Goal: Answer question/provide support: Share knowledge or assist other users

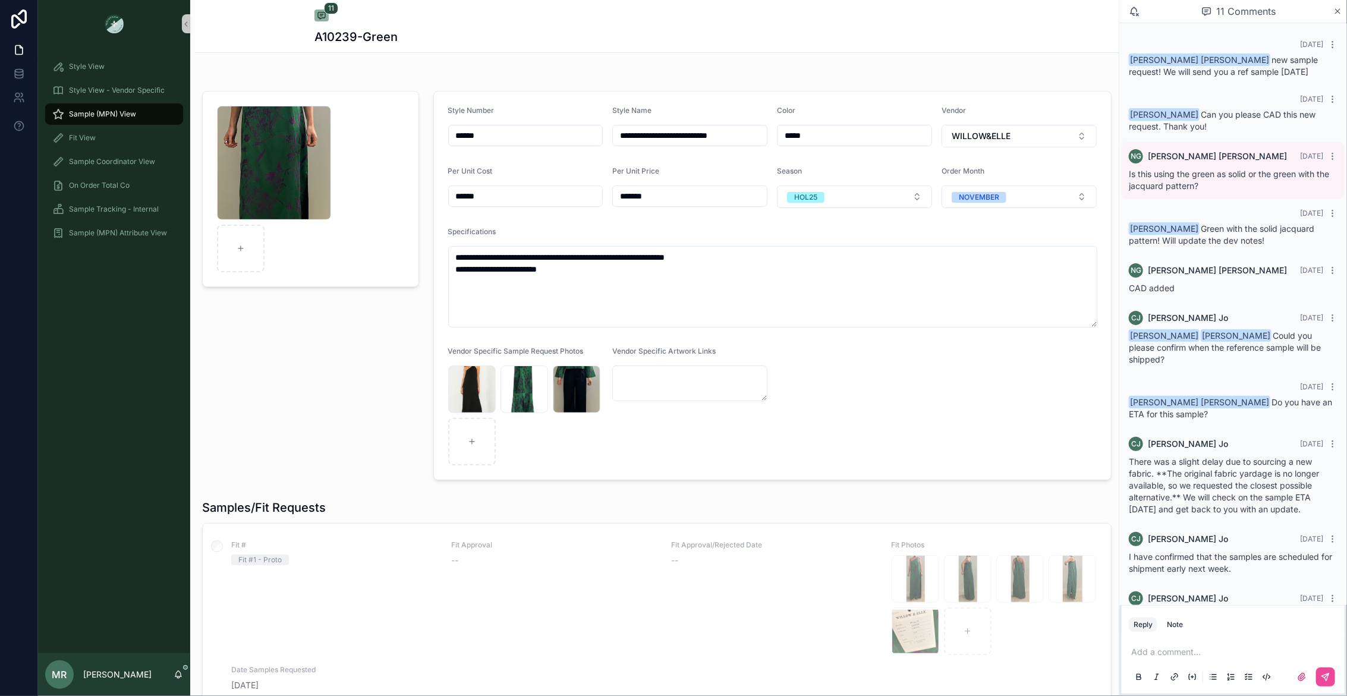
scroll to position [149, 0]
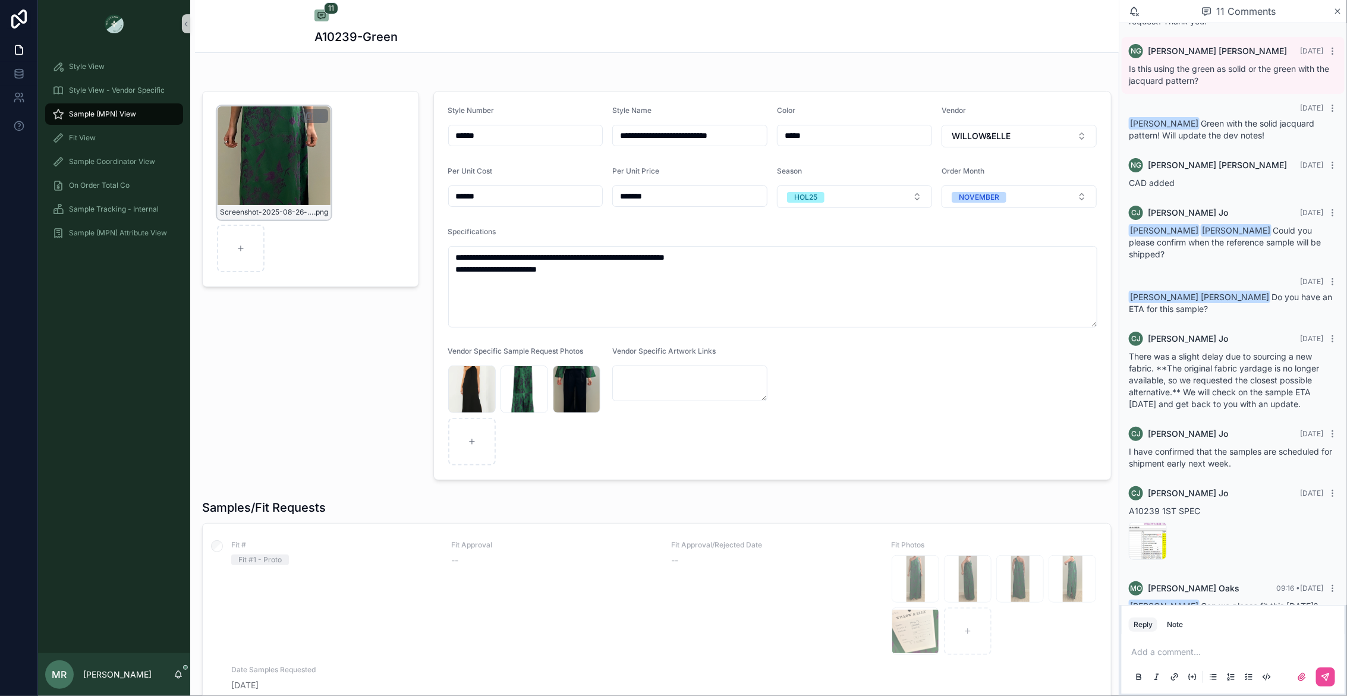
click at [284, 197] on div "Screenshot-2025-08-26-at-4.58.32-PM .png" at bounding box center [274, 163] width 114 height 114
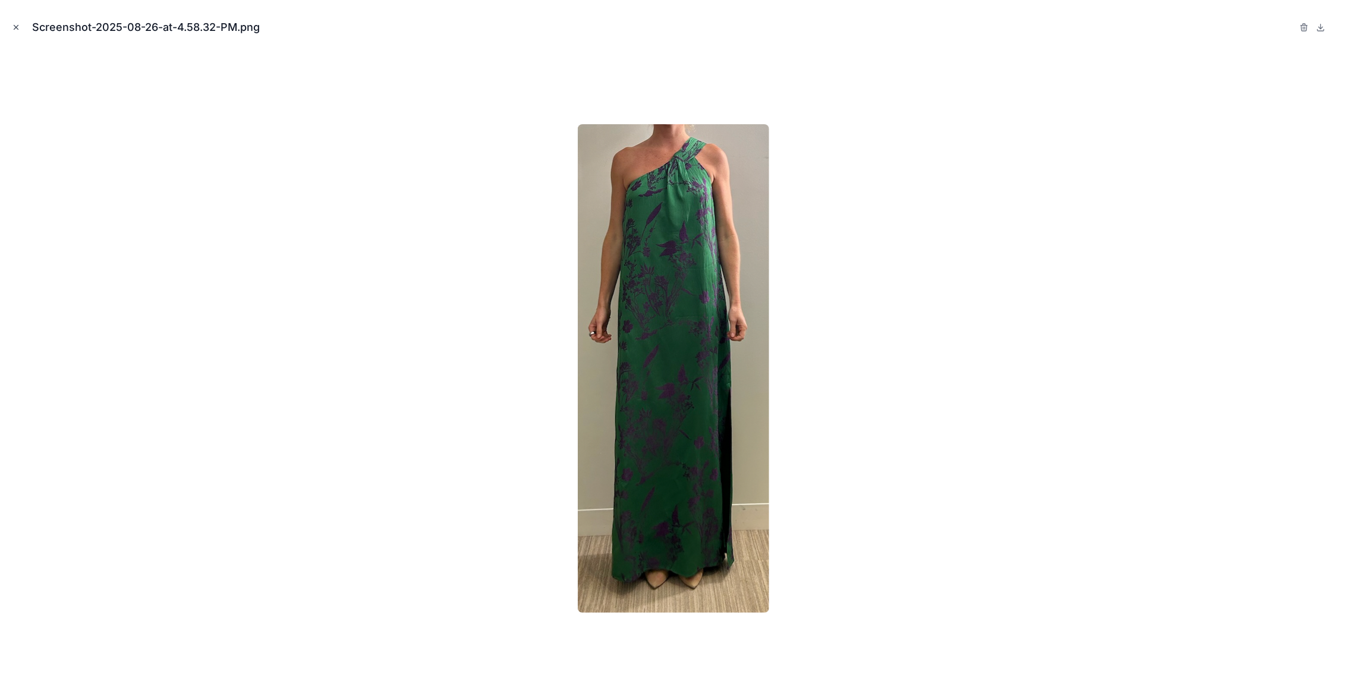
click at [19, 26] on icon "Close modal" at bounding box center [16, 27] width 8 height 8
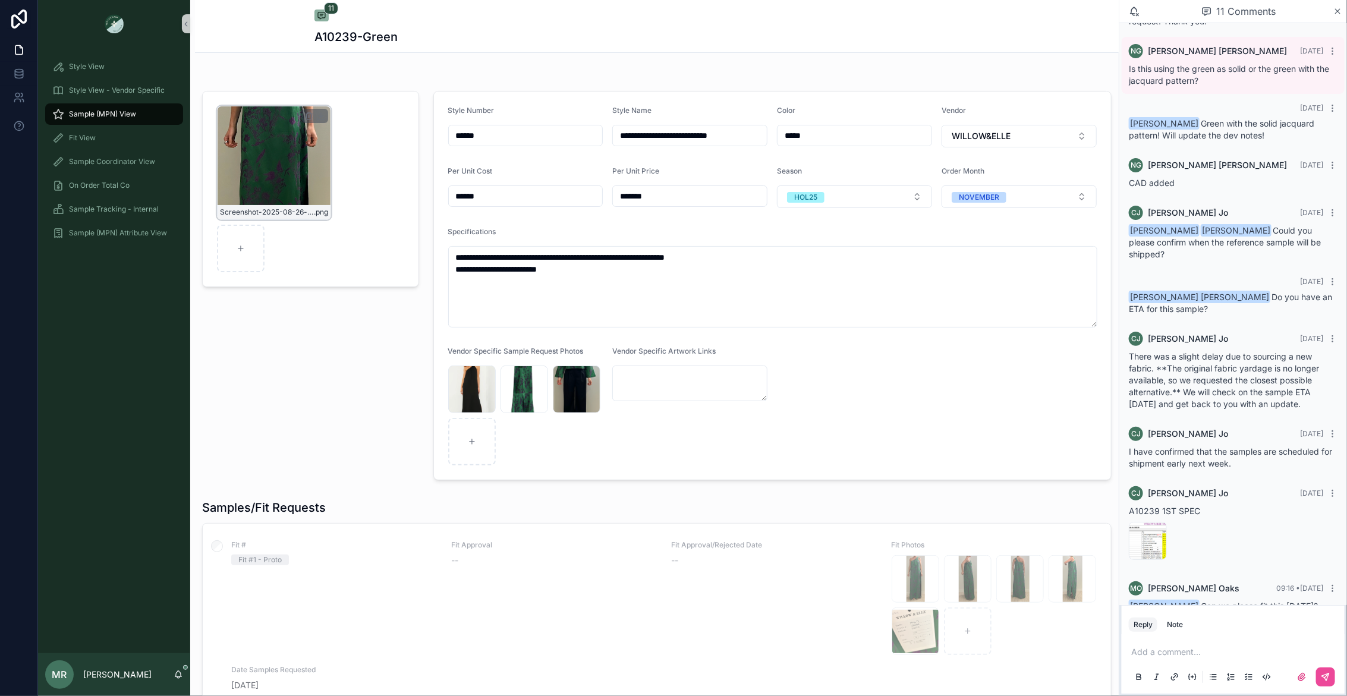
click at [235, 160] on div "Screenshot-2025-08-26-at-4.58.32-PM .png" at bounding box center [274, 163] width 114 height 114
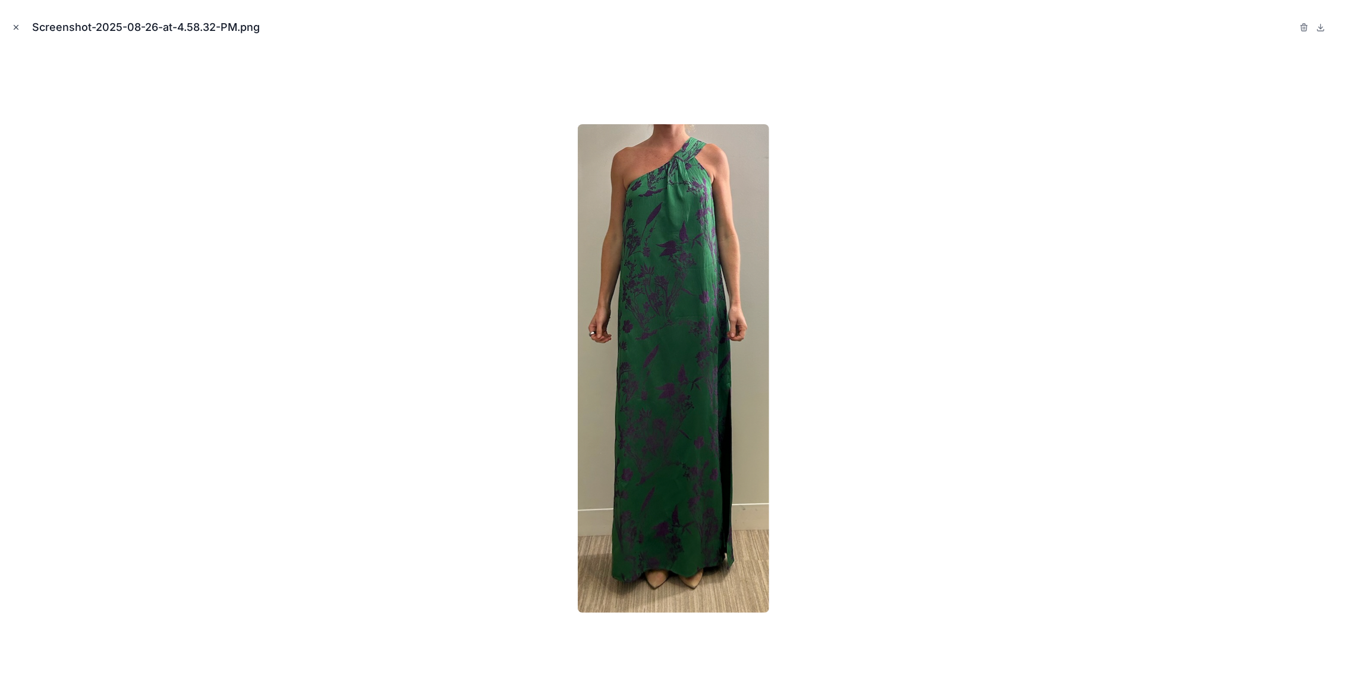
click at [18, 26] on icon "Close modal" at bounding box center [16, 27] width 8 height 8
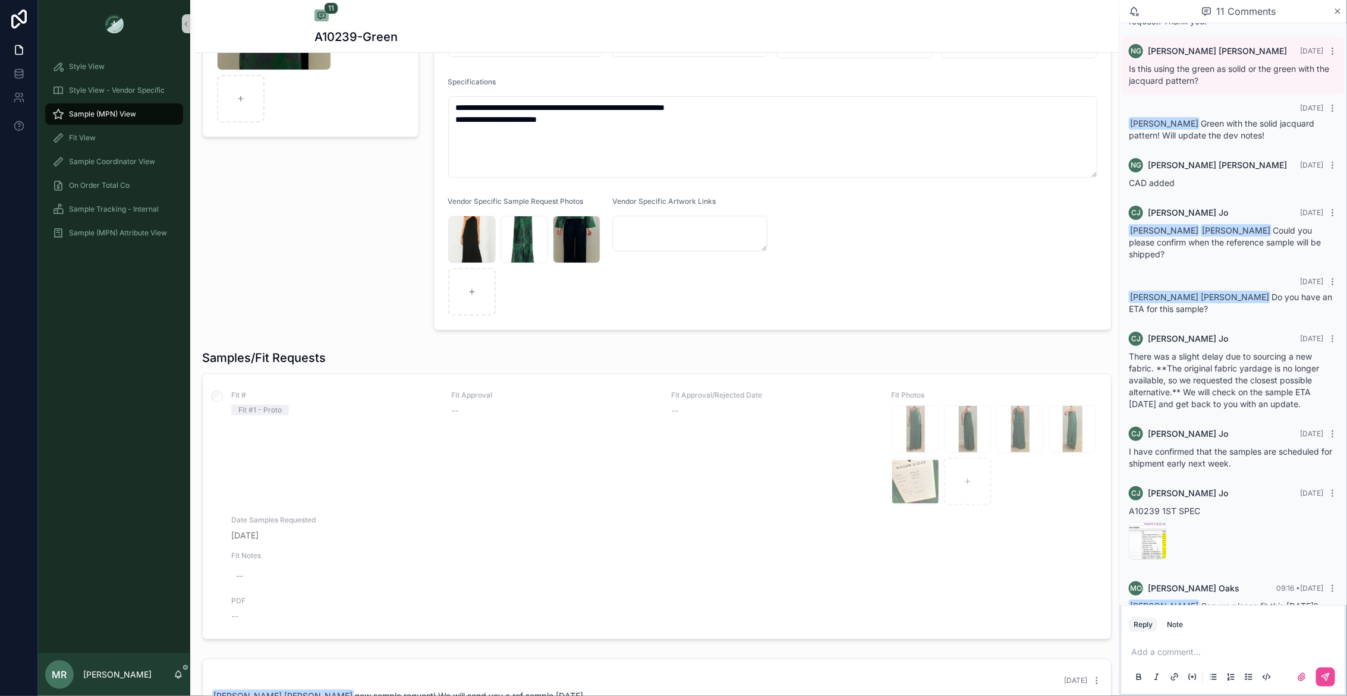
scroll to position [111, 0]
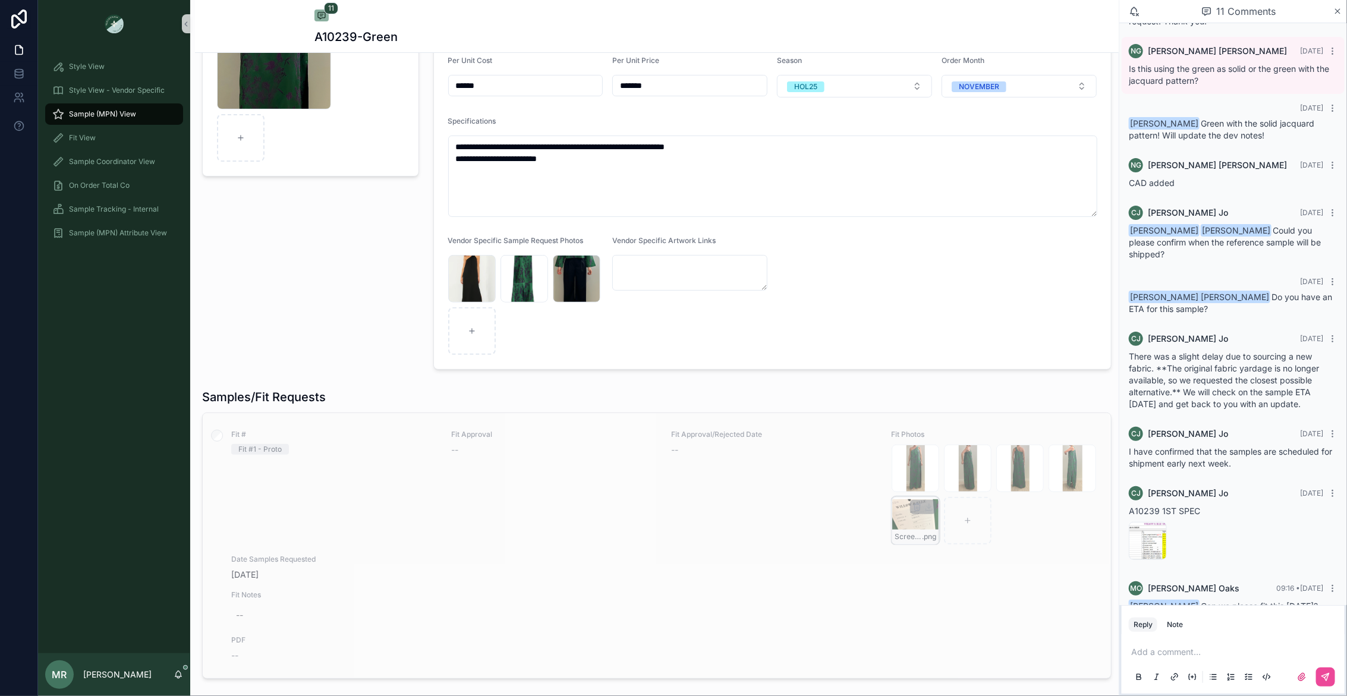
click at [914, 521] on div "Screenshot-2025-08-26-at-4.58.45-PM .png" at bounding box center [916, 521] width 48 height 48
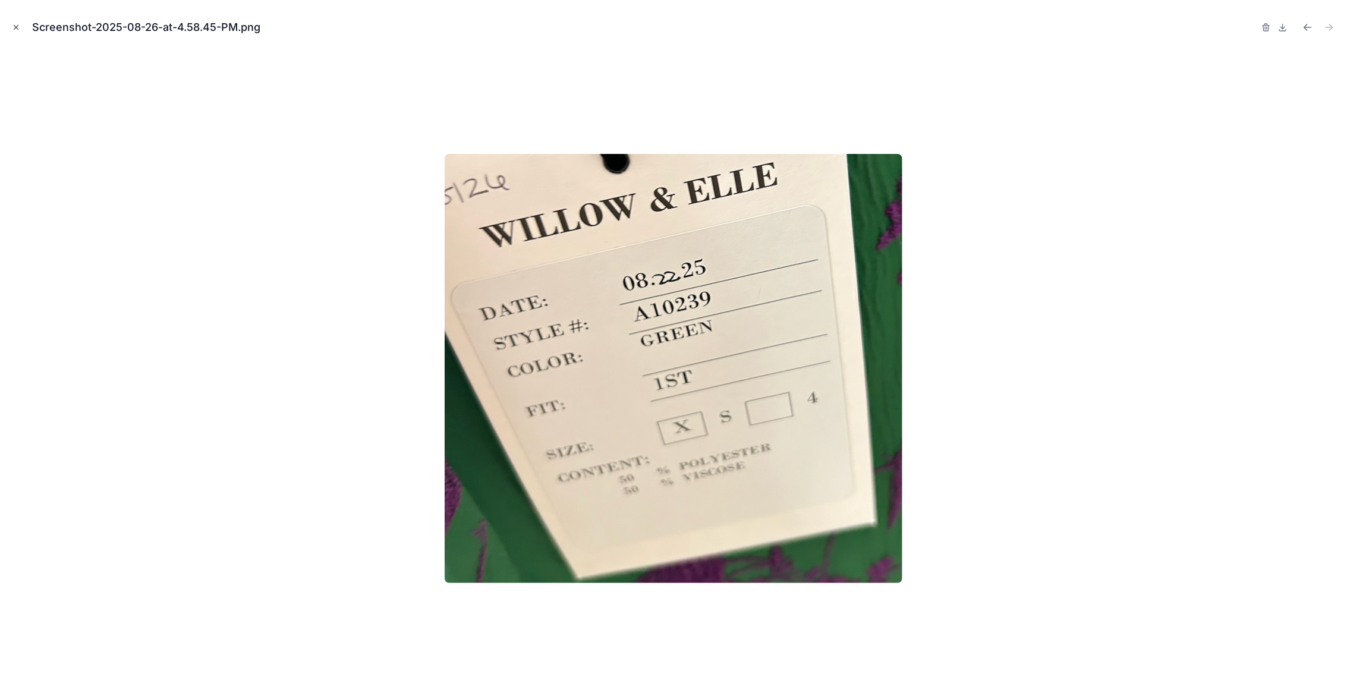
click at [20, 29] on button "Close modal" at bounding box center [16, 27] width 13 height 13
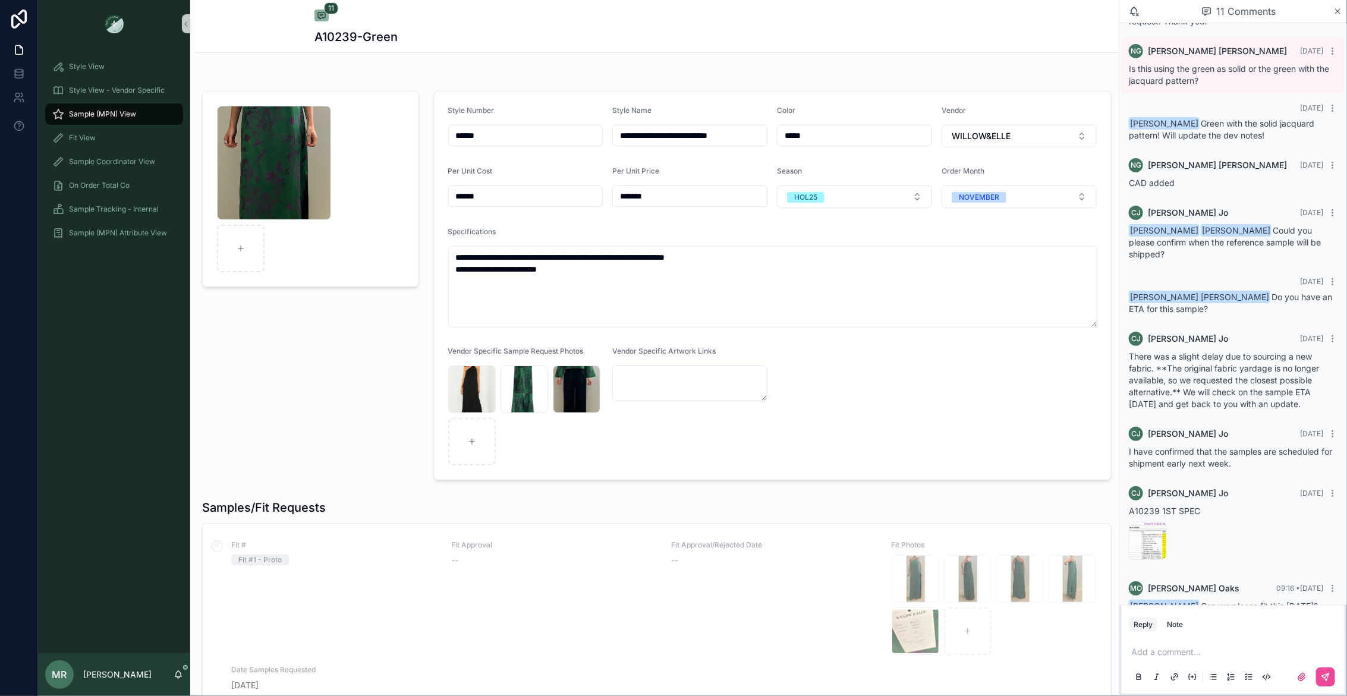
click at [1173, 652] on p "scrollable content" at bounding box center [1236, 652] width 209 height 12
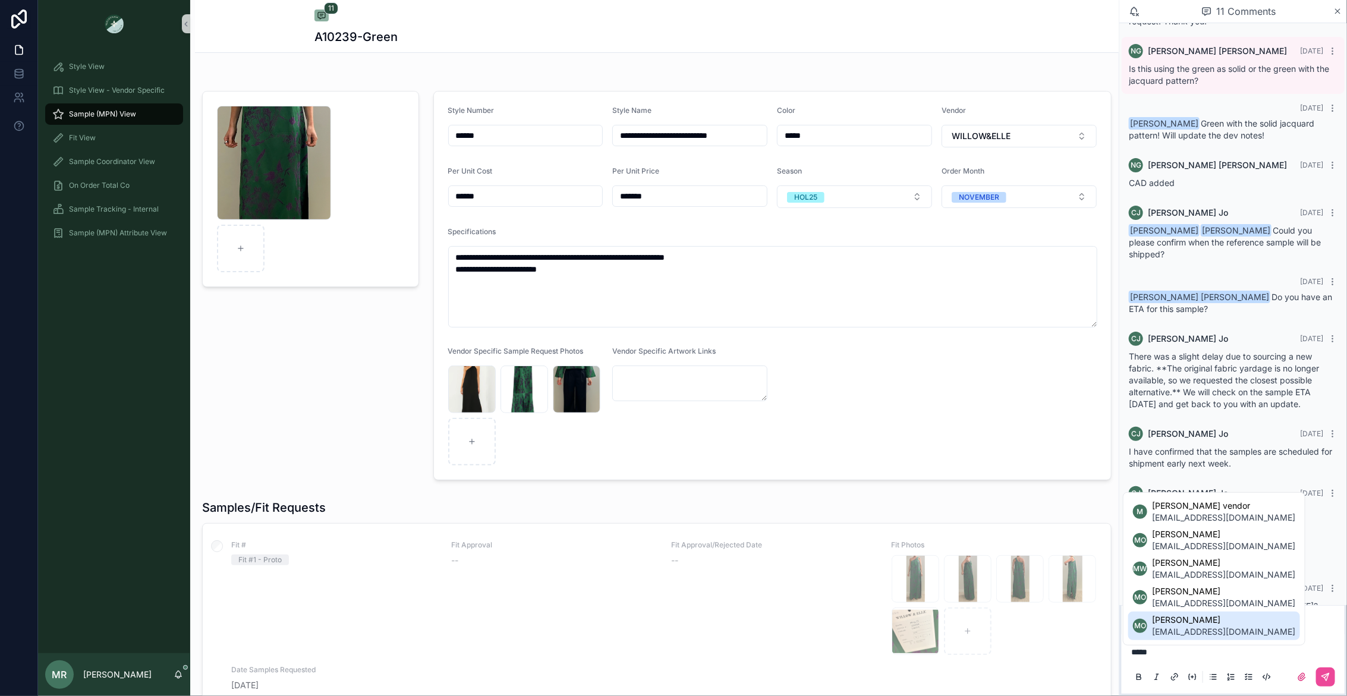
click at [1221, 624] on span "[PERSON_NAME]" at bounding box center [1223, 620] width 143 height 12
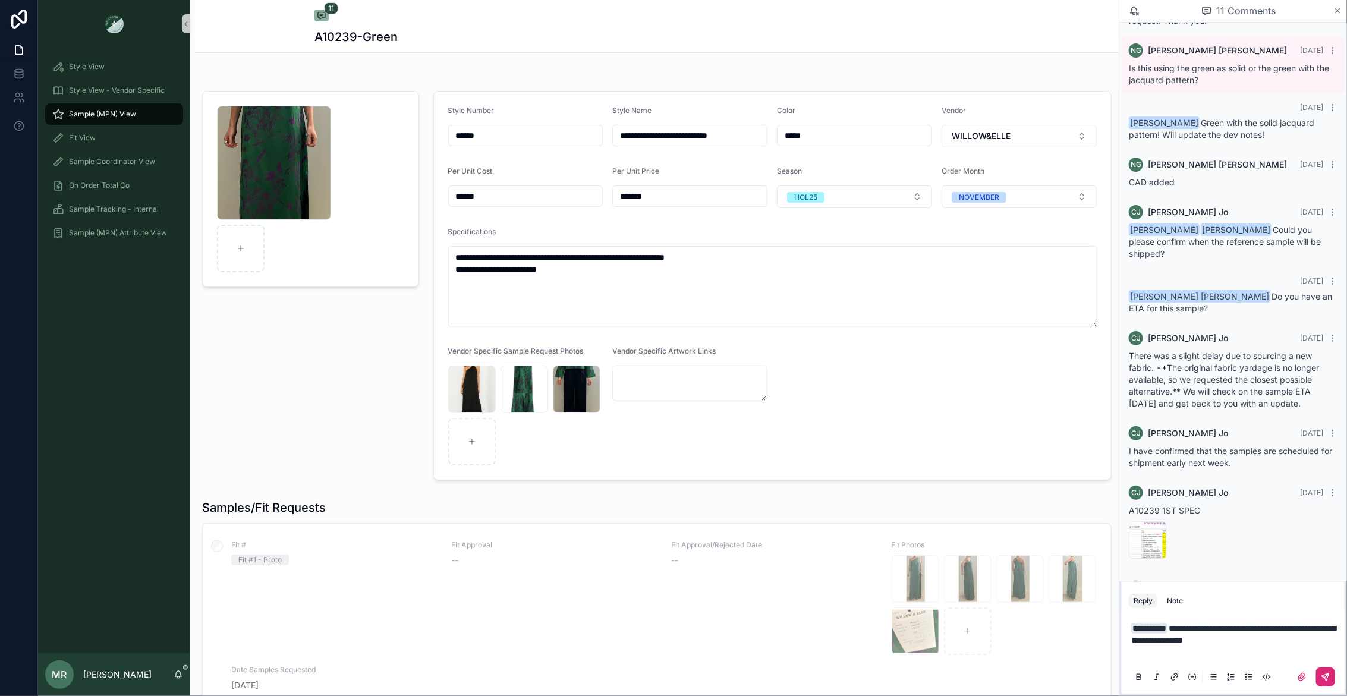
click at [1330, 683] on button "scrollable content" at bounding box center [1325, 677] width 19 height 19
